Goal: Task Accomplishment & Management: Manage account settings

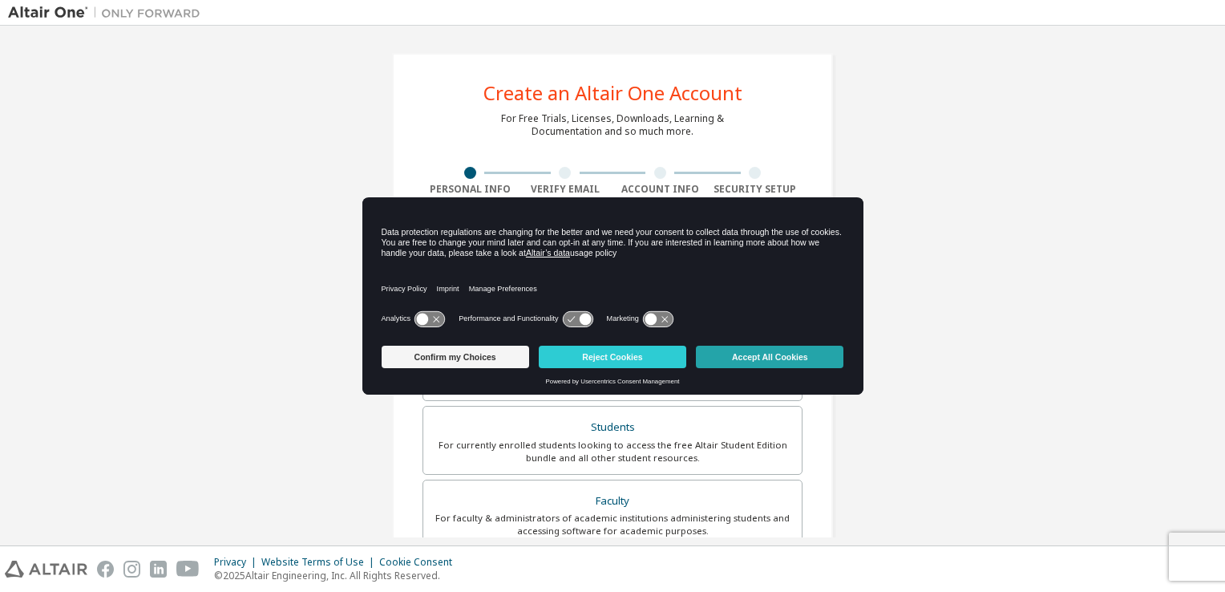
click at [758, 356] on button "Accept All Cookies" at bounding box center [770, 357] width 148 height 22
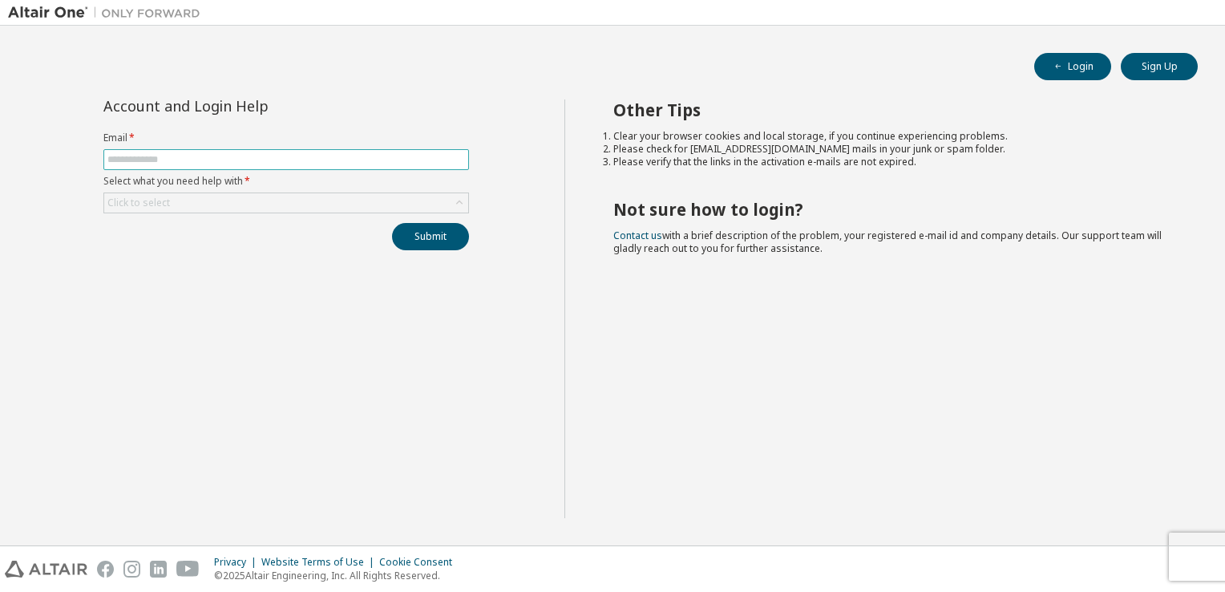
click at [250, 153] on input "text" at bounding box center [286, 159] width 358 height 13
type input "**********"
click at [263, 204] on div "Click to select" at bounding box center [286, 202] width 364 height 19
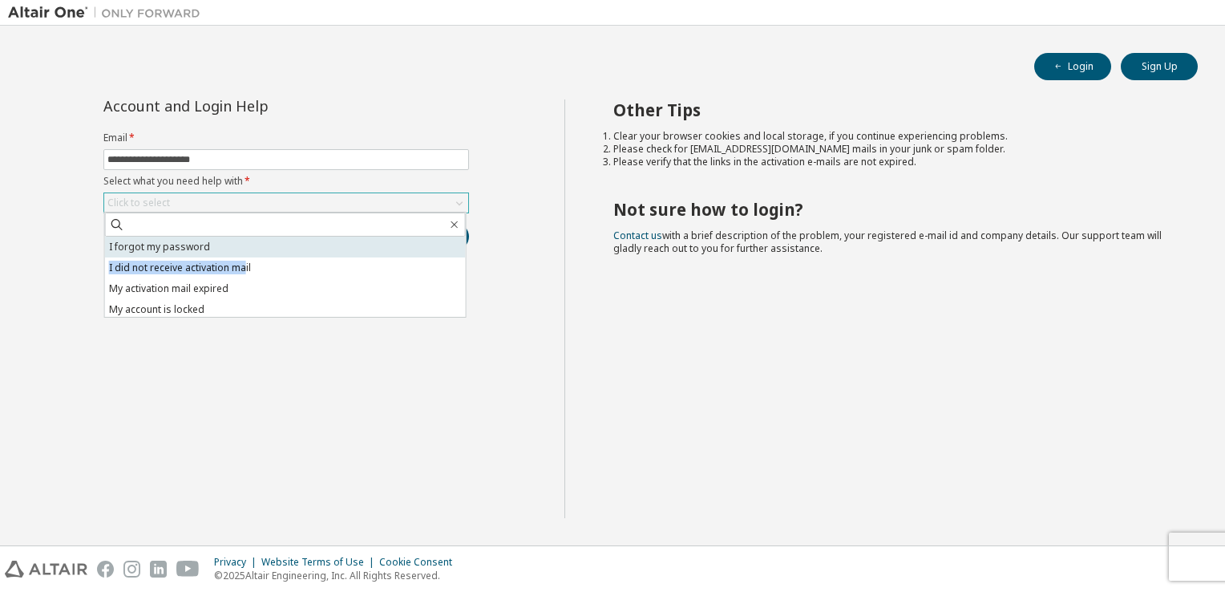
drag, startPoint x: 244, startPoint y: 257, endPoint x: 245, endPoint y: 249, distance: 8.1
click at [245, 249] on ul "I forgot my password I did not receive activation mail My activation mail expir…" at bounding box center [285, 277] width 361 height 80
click at [245, 249] on li "I forgot my password" at bounding box center [285, 247] width 361 height 21
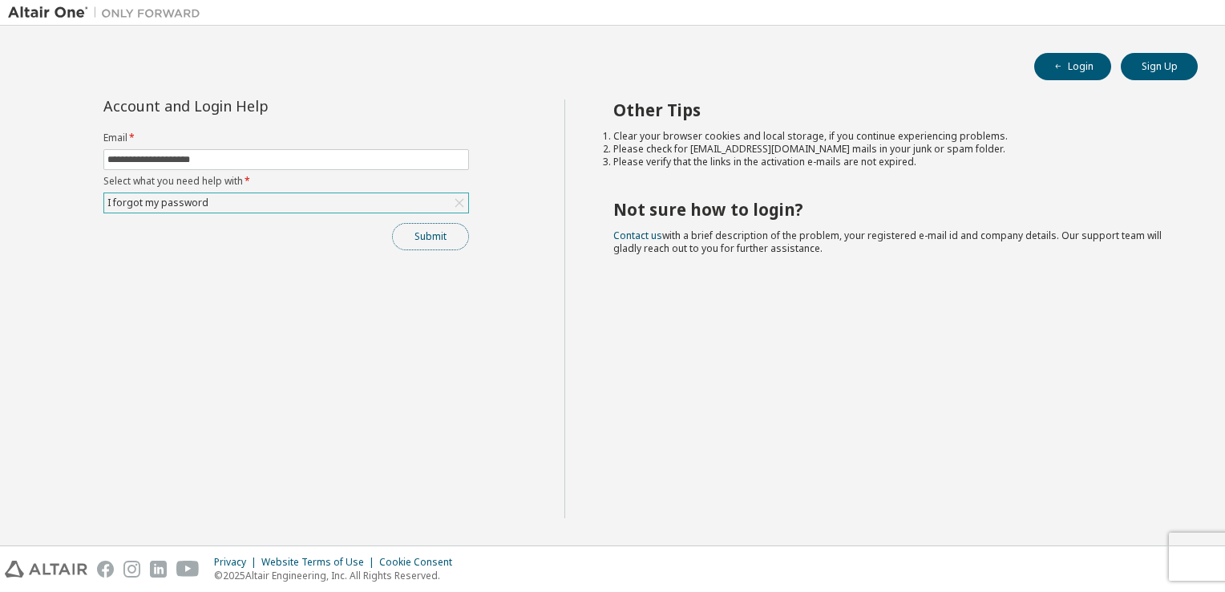
click at [443, 233] on button "Submit" at bounding box center [430, 236] width 77 height 27
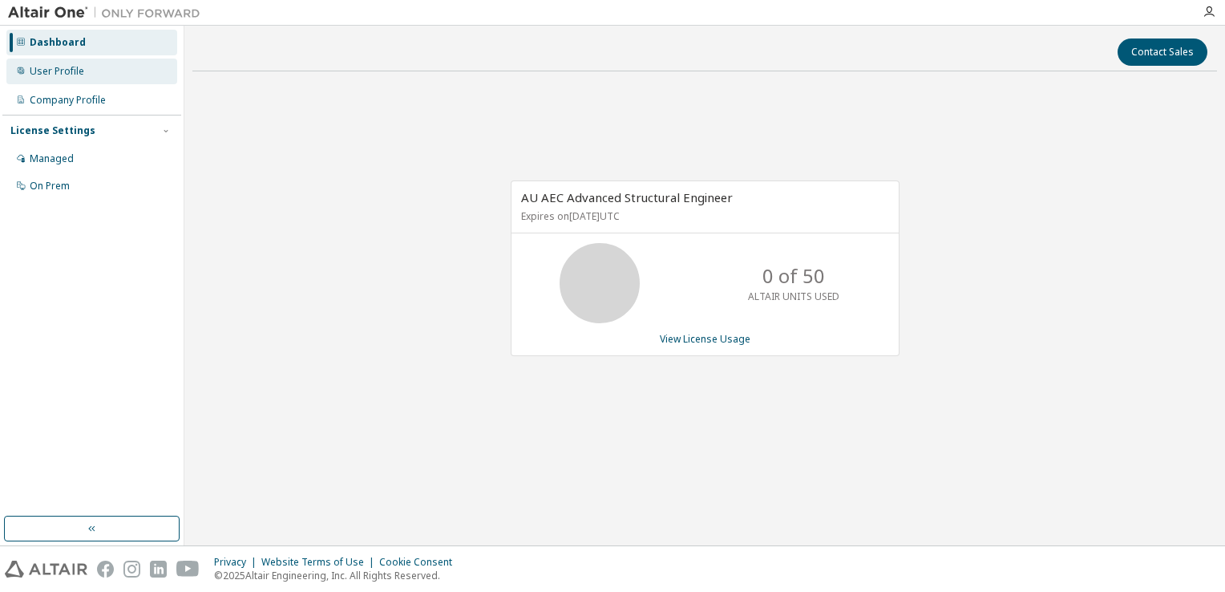
click at [47, 73] on div "User Profile" at bounding box center [57, 71] width 55 height 13
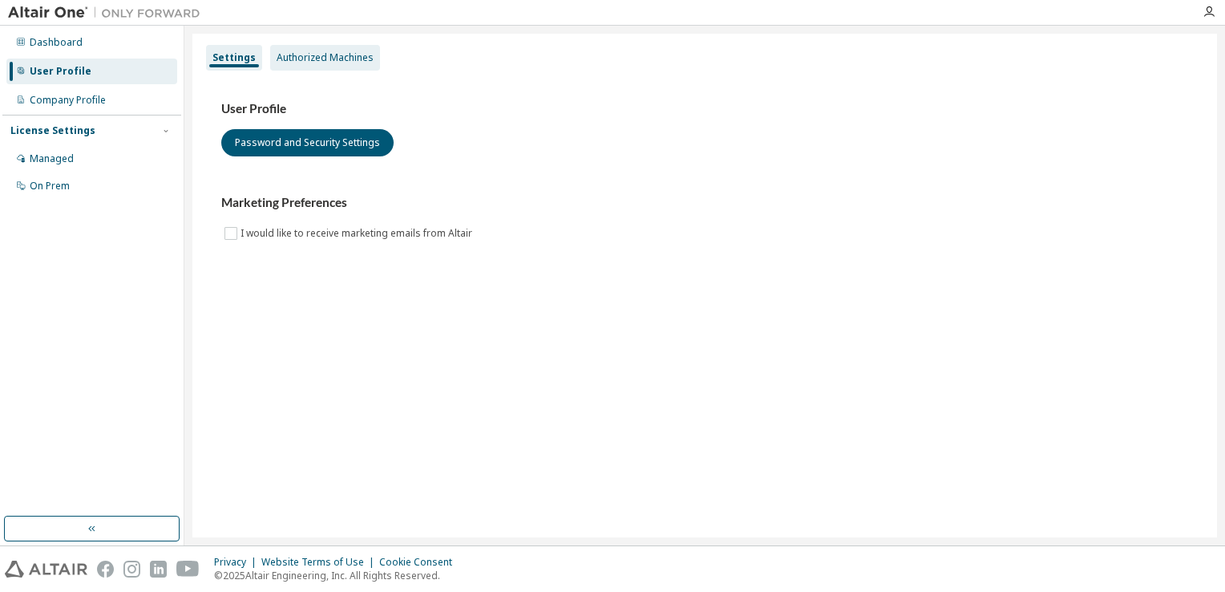
click at [342, 59] on div "Authorized Machines" at bounding box center [325, 57] width 97 height 13
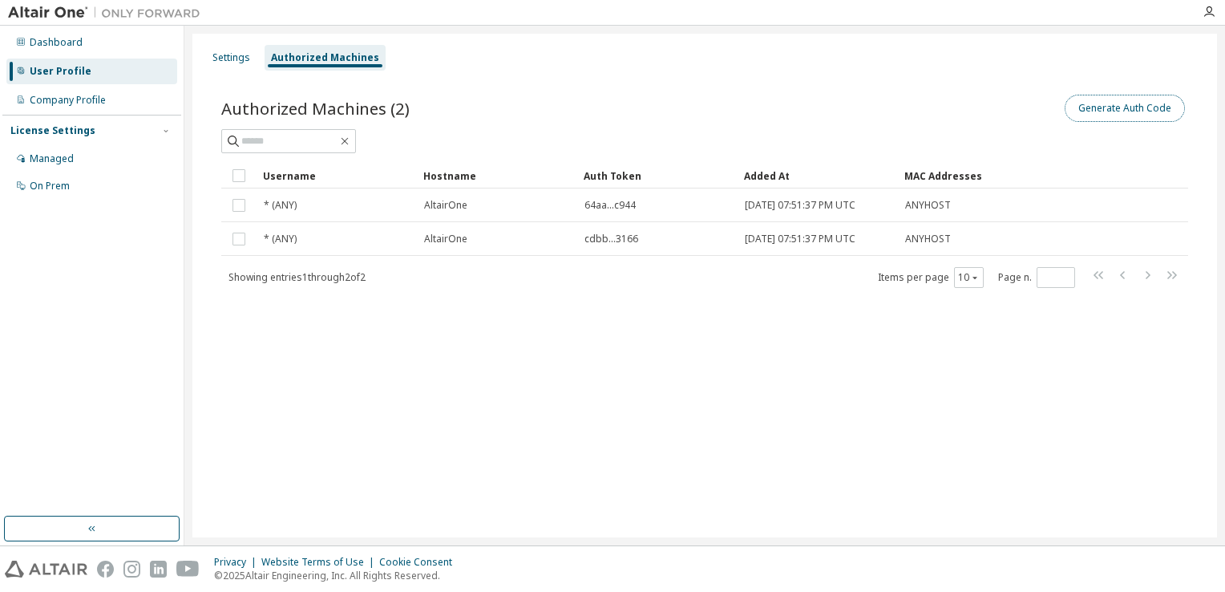
click at [1132, 107] on button "Generate Auth Code" at bounding box center [1125, 108] width 120 height 27
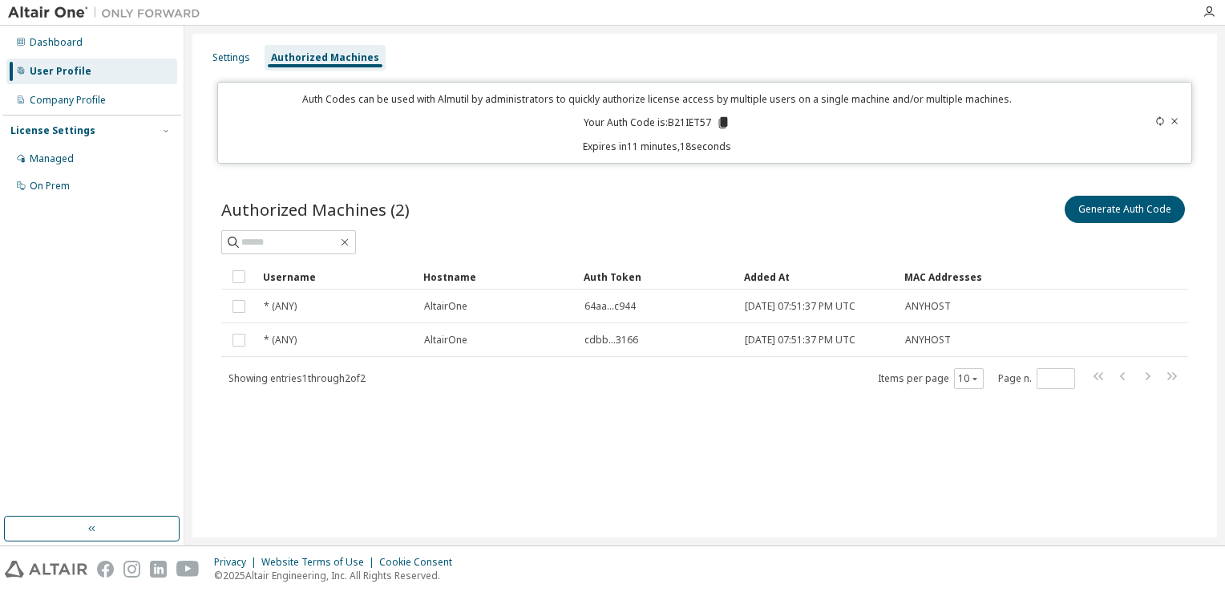
click at [723, 120] on icon at bounding box center [723, 122] width 9 height 11
